Goal: Task Accomplishment & Management: Use online tool/utility

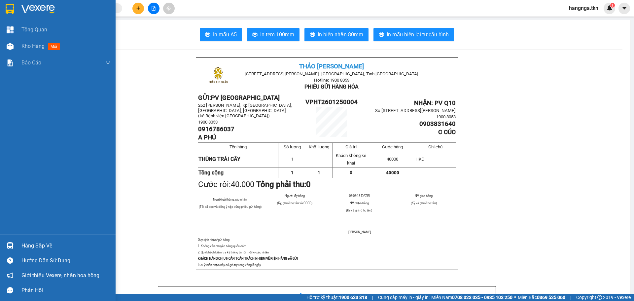
click at [33, 5] on img at bounding box center [37, 9] width 33 height 10
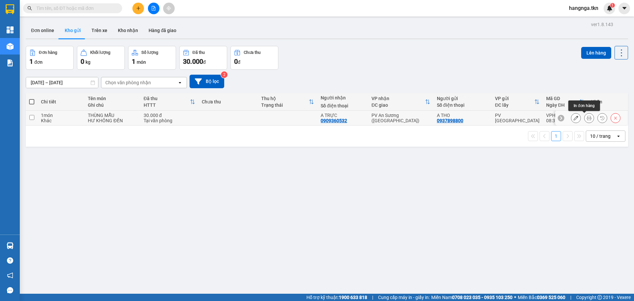
click at [587, 119] on icon at bounding box center [589, 118] width 5 height 5
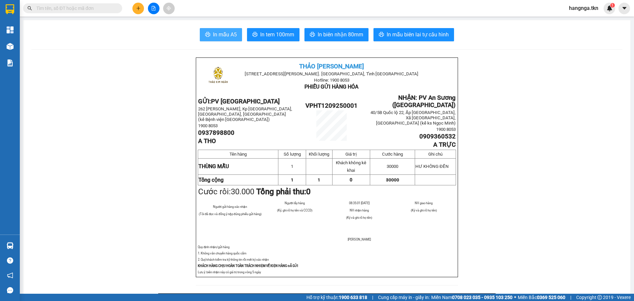
click at [225, 36] on span "In mẫu A5" at bounding box center [225, 34] width 24 height 8
click at [221, 37] on span "In mẫu A5" at bounding box center [225, 34] width 24 height 8
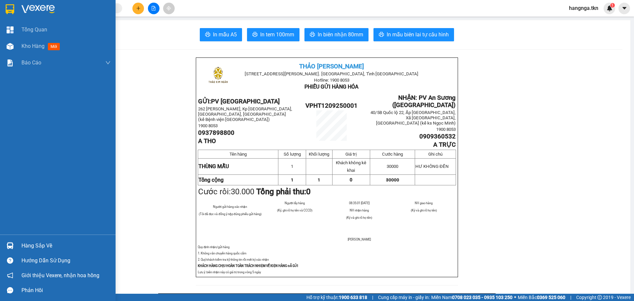
click at [14, 9] on img at bounding box center [10, 9] width 9 height 10
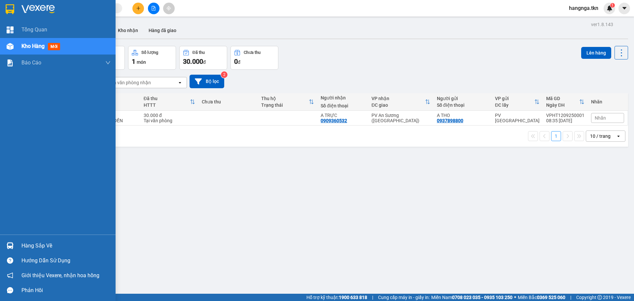
click at [7, 5] on img at bounding box center [10, 9] width 9 height 10
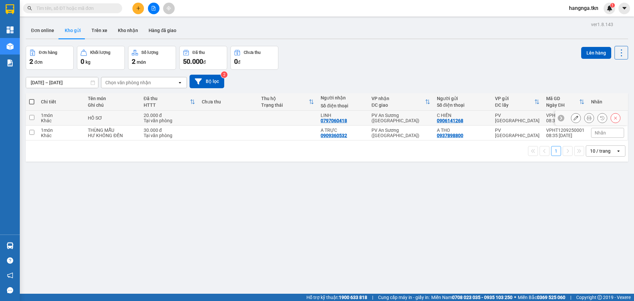
click at [587, 119] on icon at bounding box center [589, 118] width 5 height 5
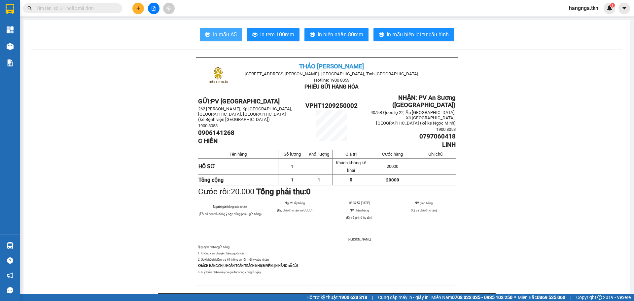
click at [226, 30] on span "In mẫu A5" at bounding box center [225, 34] width 24 height 8
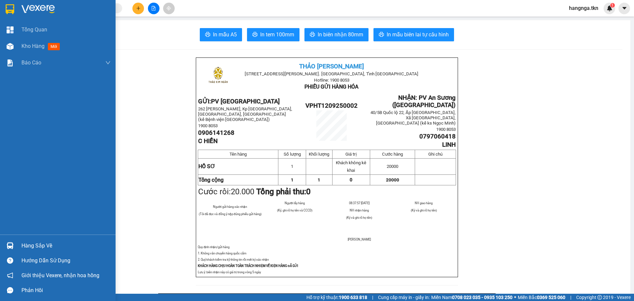
click at [30, 10] on img at bounding box center [37, 9] width 33 height 10
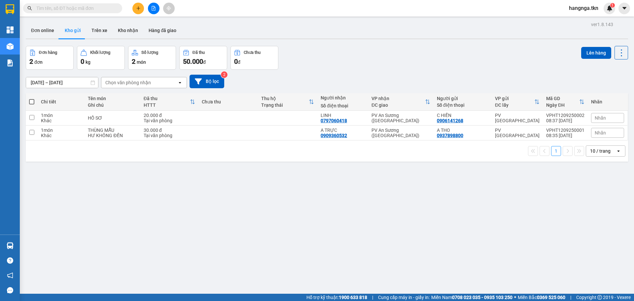
click at [75, 30] on button "Kho gửi" at bounding box center [72, 30] width 27 height 16
click at [94, 30] on button "Trên xe" at bounding box center [99, 30] width 26 height 16
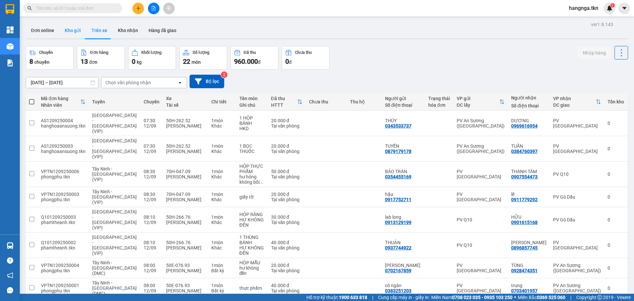
click at [75, 30] on button "Kho gửi" at bounding box center [72, 30] width 27 height 16
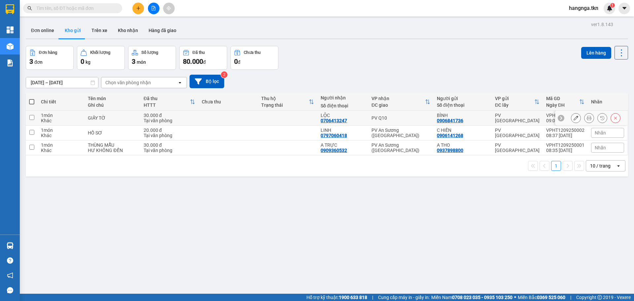
click at [587, 118] on icon at bounding box center [589, 118] width 5 height 5
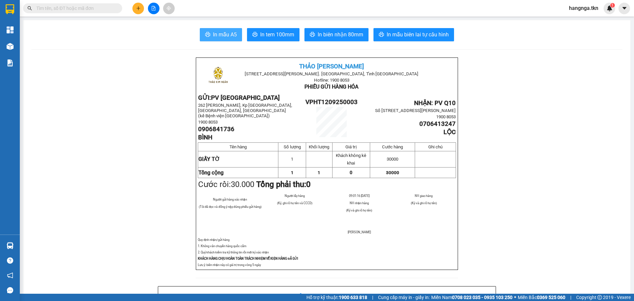
click at [223, 30] on button "In mẫu A5" at bounding box center [221, 34] width 42 height 13
